Goal: Task Accomplishment & Management: Manage account settings

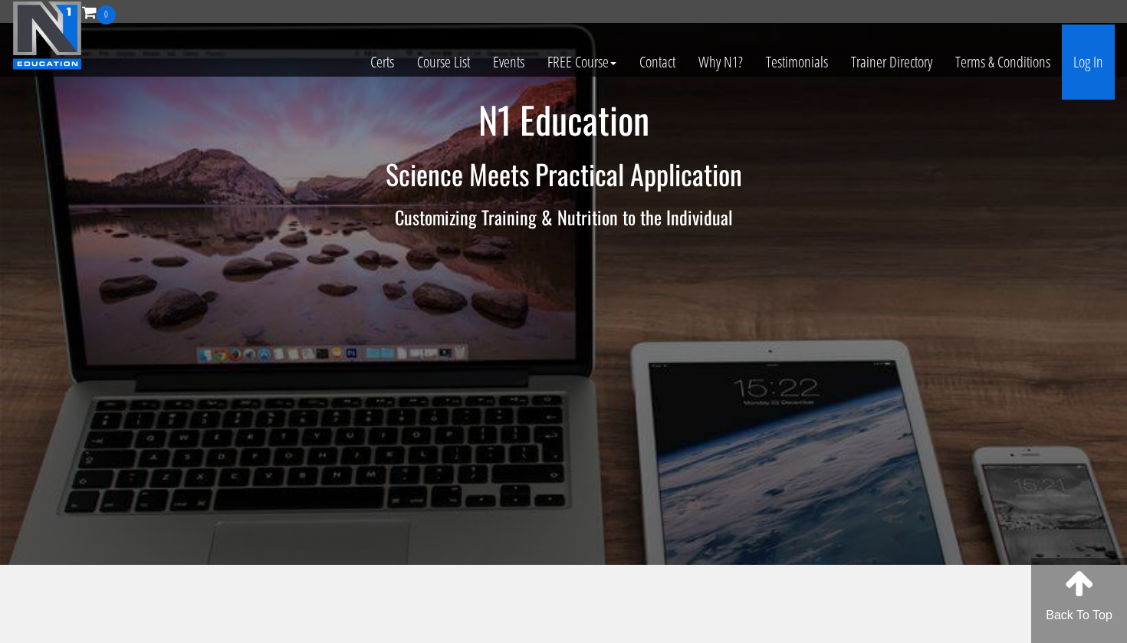
click at [1075, 58] on link "Log In" at bounding box center [1088, 62] width 53 height 75
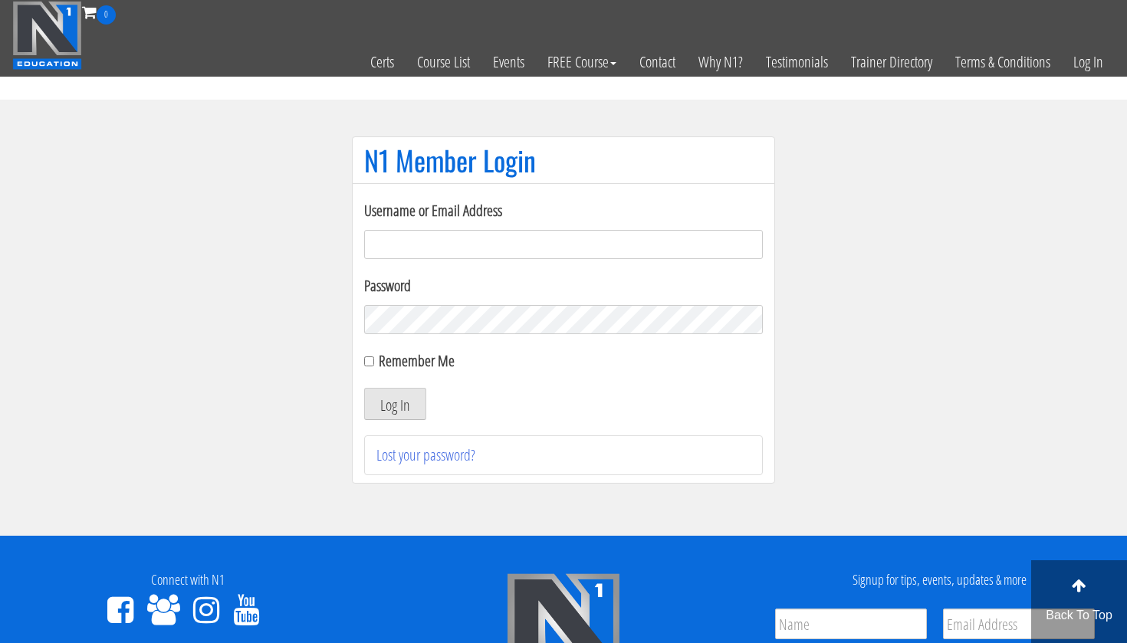
click at [492, 239] on input "Username or Email Address" at bounding box center [563, 244] width 399 height 29
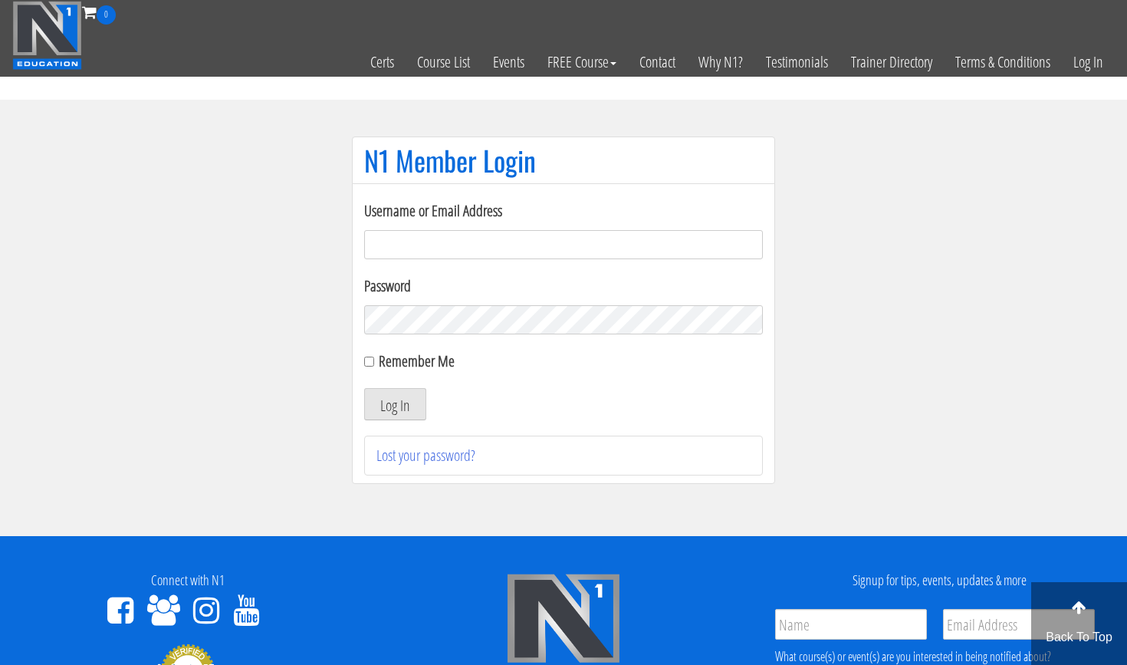
click at [390, 242] on input "Username or Email Address" at bounding box center [563, 244] width 399 height 29
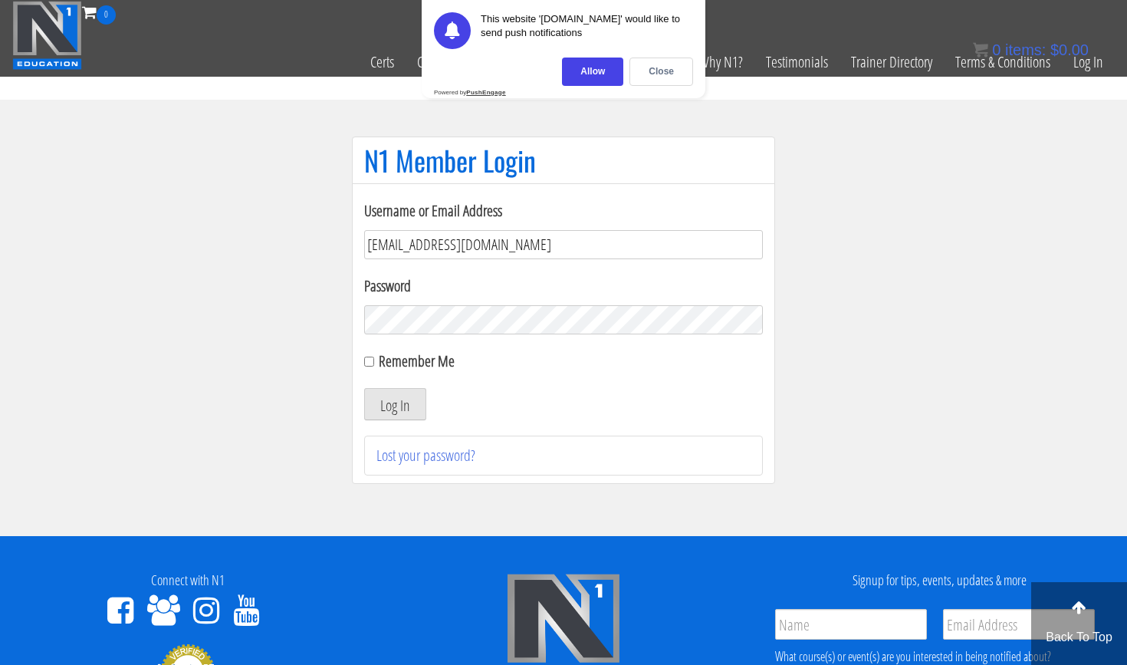
type input "sebmorel.coaching@gmail.com"
click at [395, 396] on button "Log In" at bounding box center [395, 404] width 62 height 32
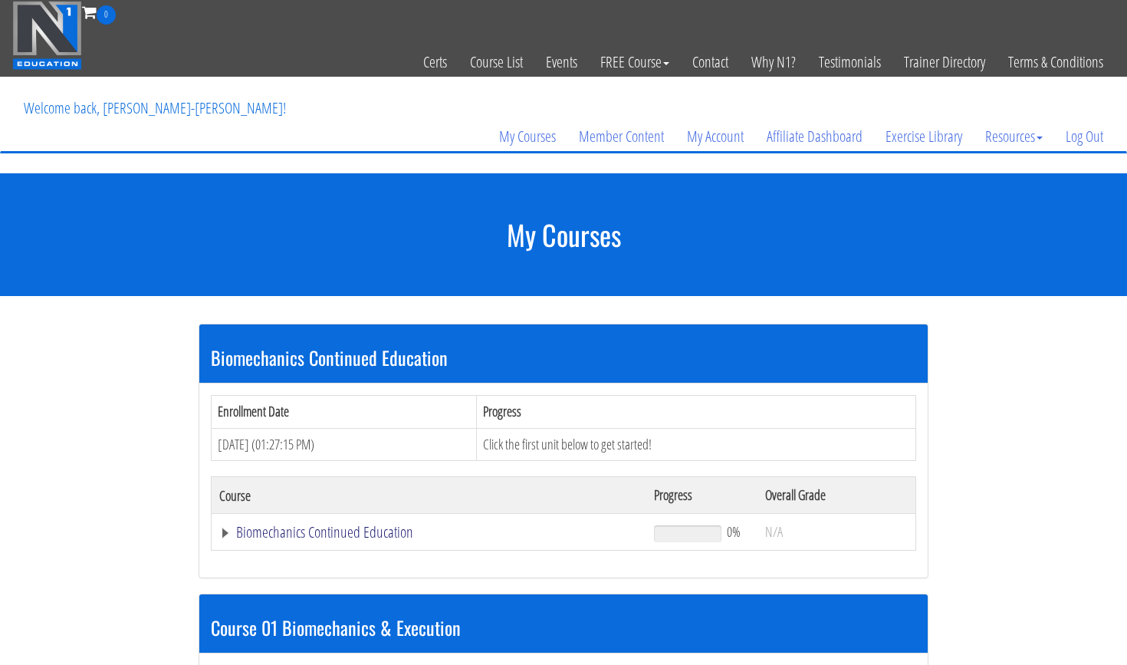
click at [343, 524] on link "Biomechanics Continued Education" at bounding box center [428, 531] width 419 height 15
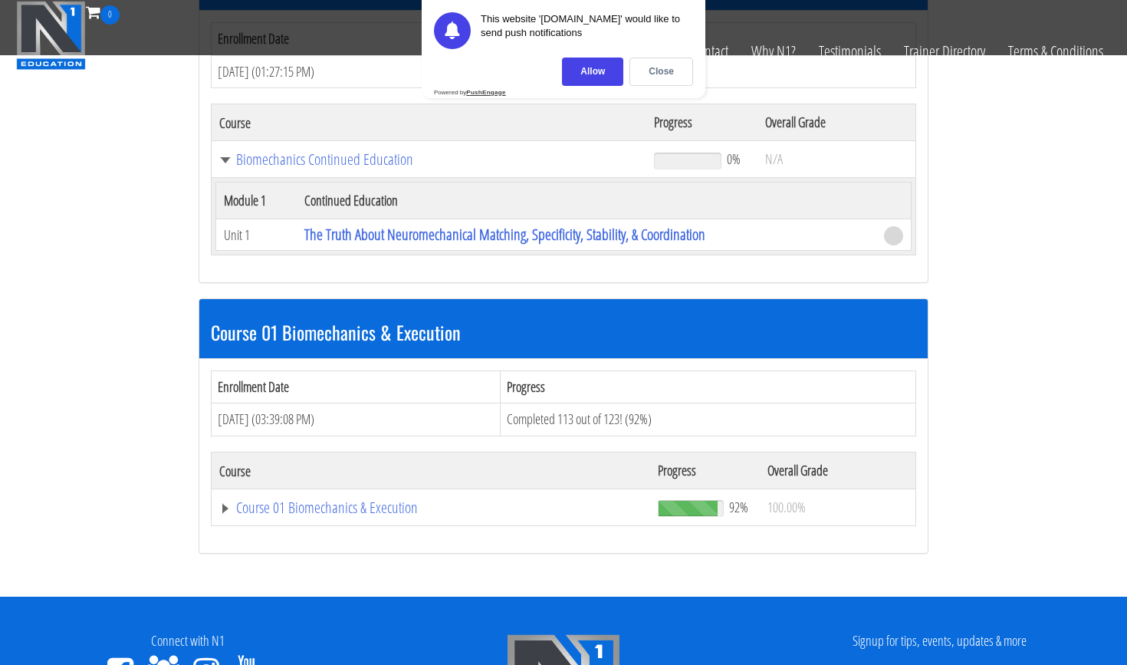
scroll to position [272, 0]
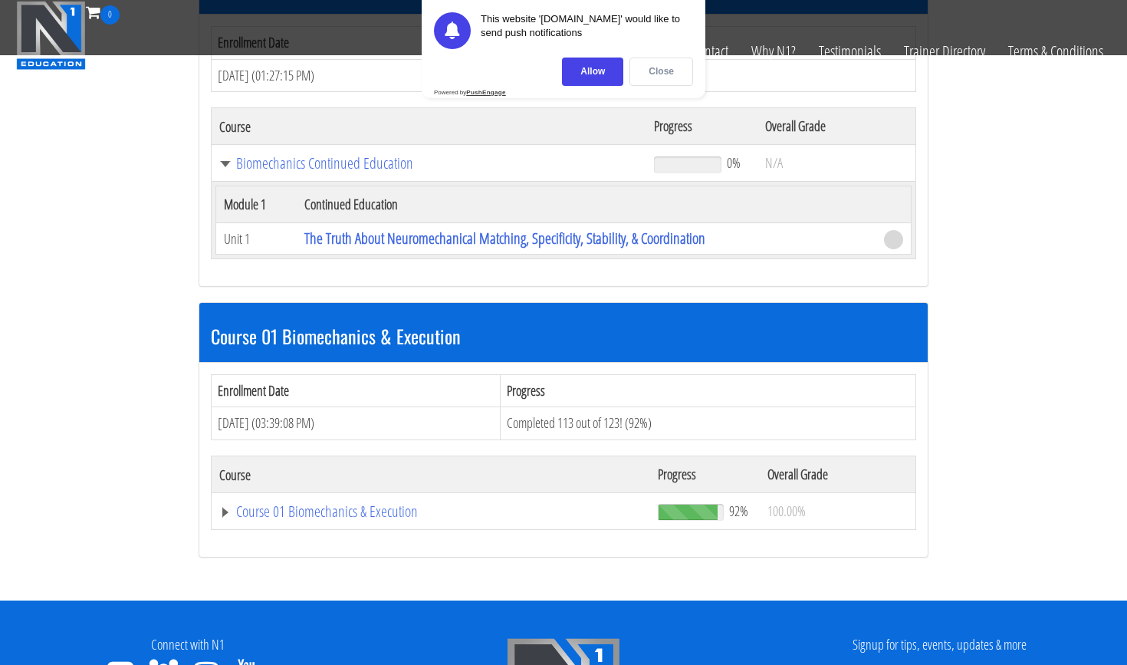
click at [649, 71] on div "Close" at bounding box center [661, 71] width 64 height 28
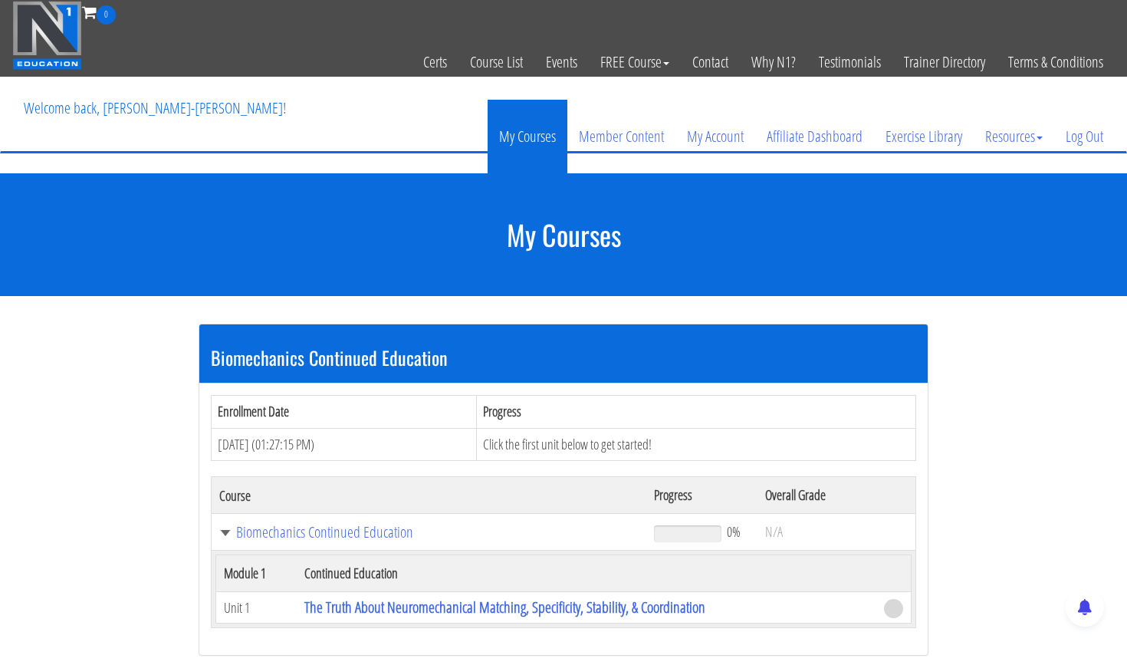
scroll to position [0, 0]
